Goal: Check status: Check status

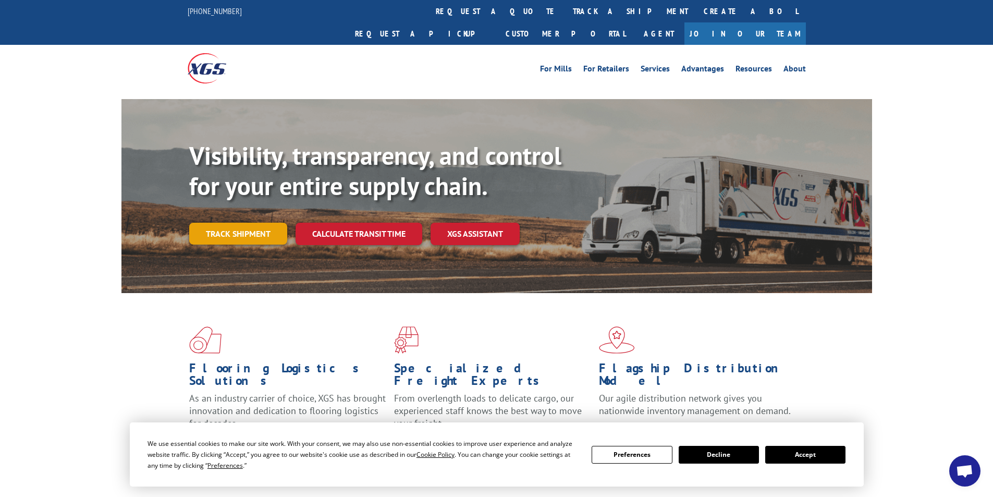
click at [224, 223] on link "Track shipment" at bounding box center [238, 234] width 98 height 22
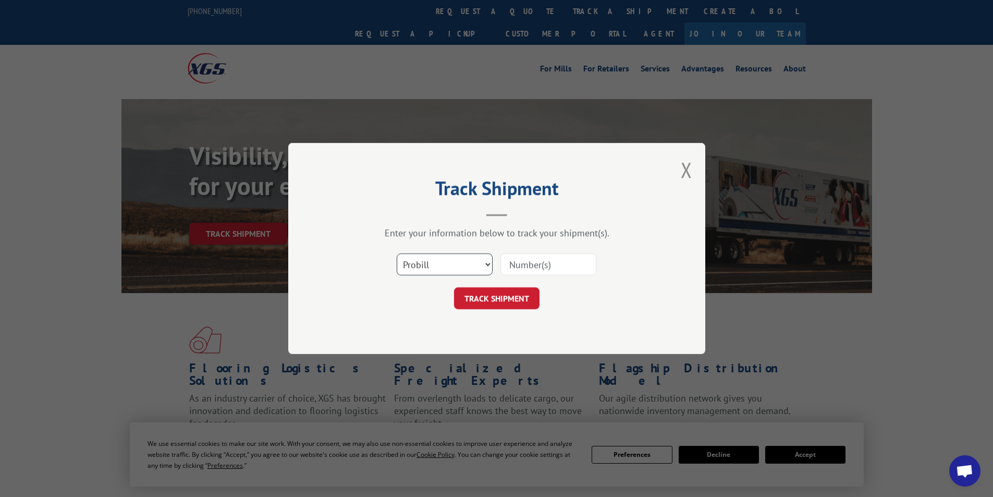
click at [463, 273] on select "Select category... Probill BOL PO" at bounding box center [445, 264] width 96 height 22
select select "bol"
click at [397, 253] on select "Select category... Probill BOL PO" at bounding box center [445, 264] width 96 height 22
paste input "7061862"
type input "7061862"
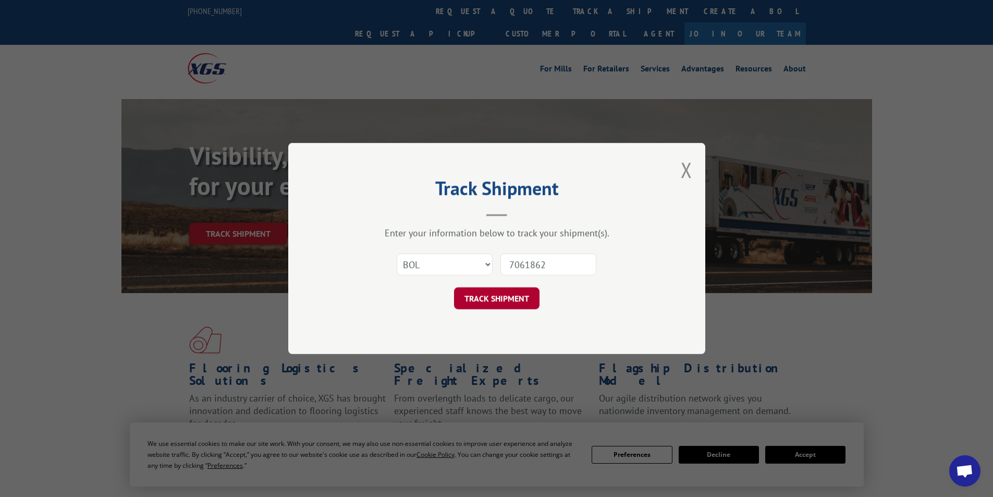
click at [504, 301] on button "TRACK SHIPMENT" at bounding box center [496, 298] width 85 height 22
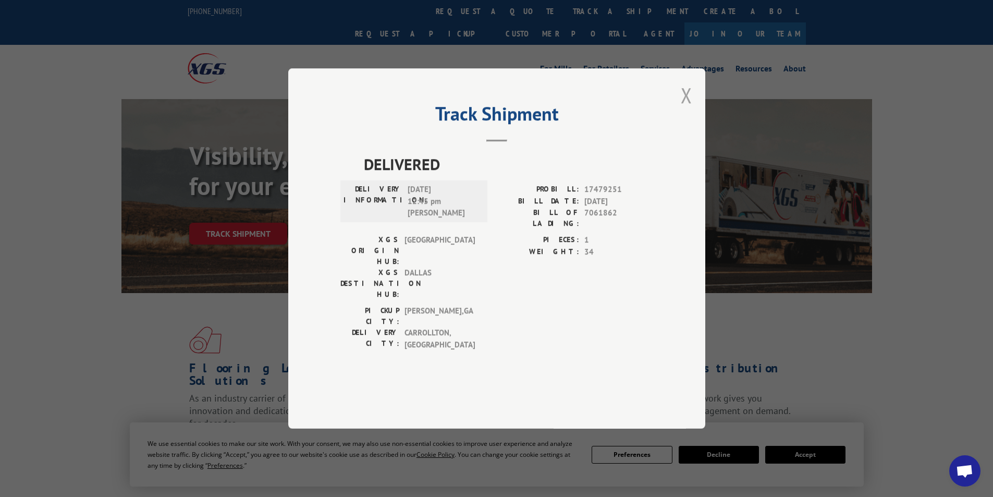
click at [685, 109] on button "Close modal" at bounding box center [686, 95] width 11 height 28
